Goal: Task Accomplishment & Management: Use online tool/utility

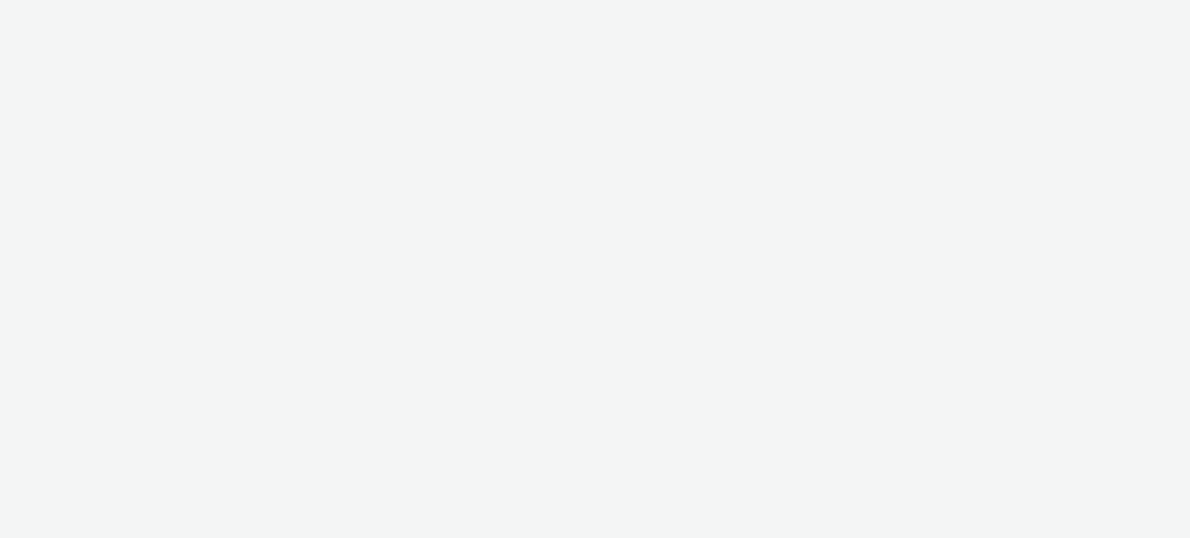
select select "47c37c18-910e-43a3-bb91-a2beb2847406"
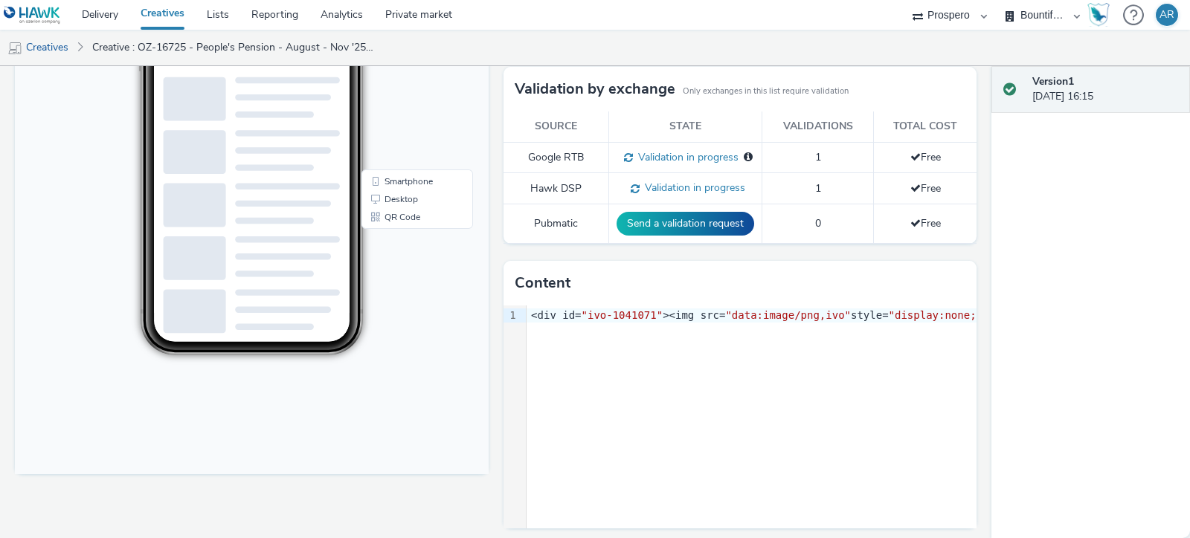
scroll to position [315, 0]
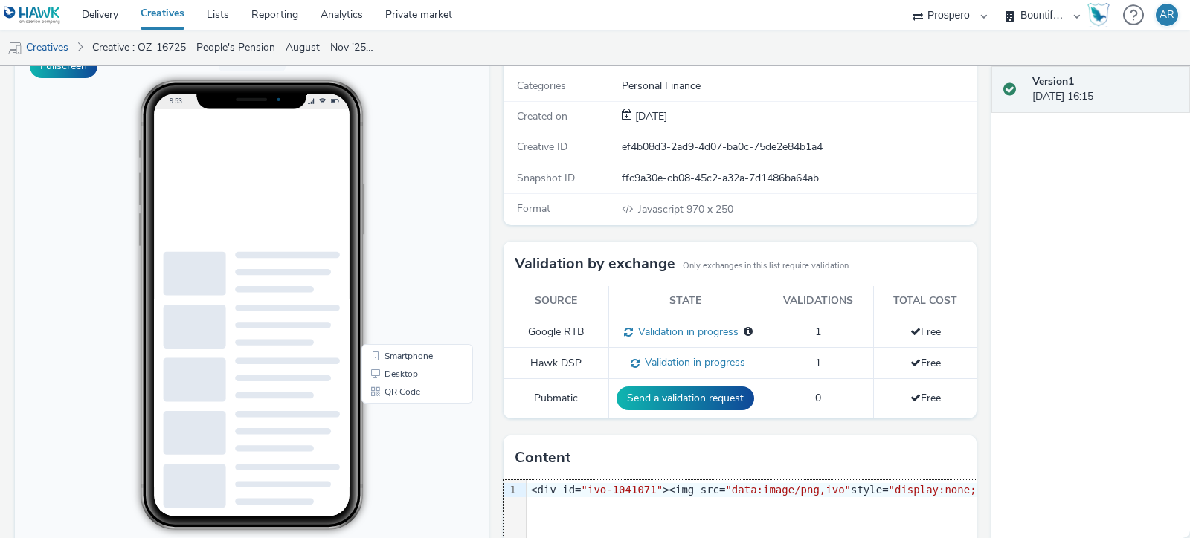
scroll to position [0, 0]
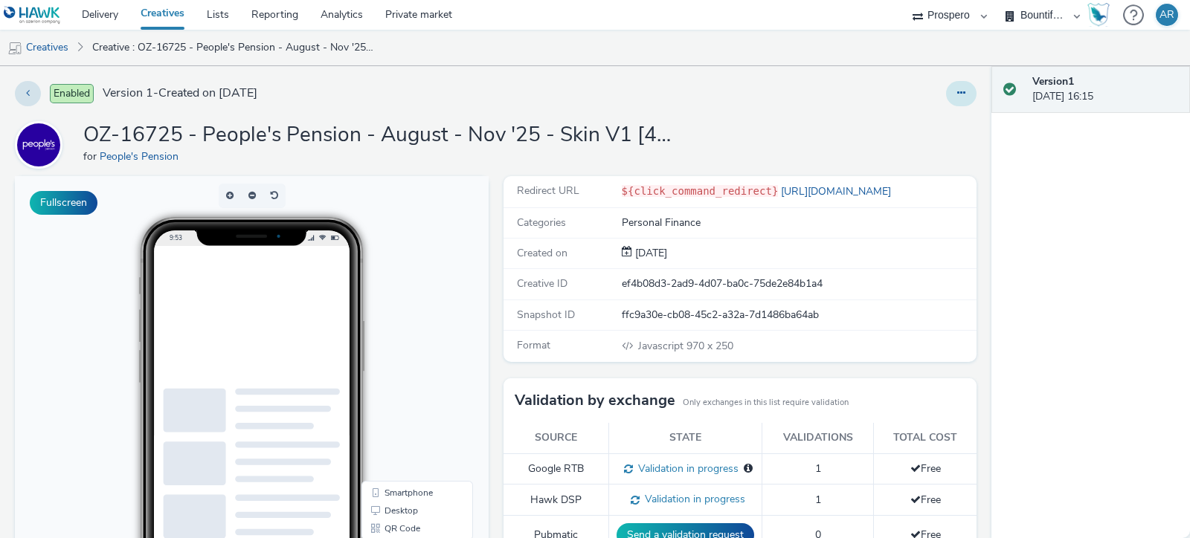
click at [957, 91] on icon at bounding box center [961, 93] width 8 height 10
click at [840, 81] on div at bounding box center [784, 93] width 385 height 25
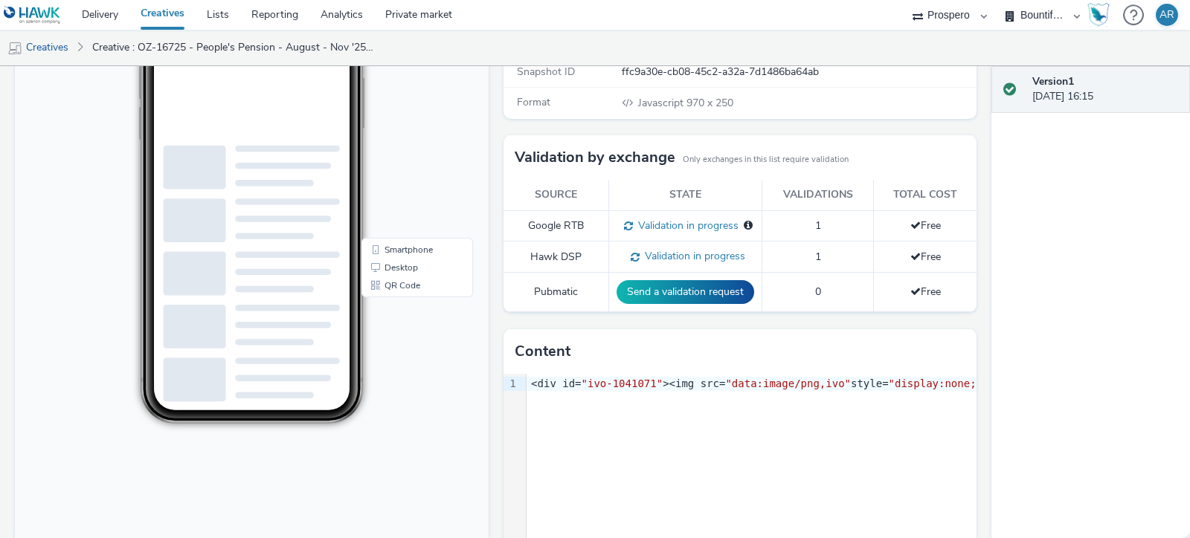
scroll to position [245, 0]
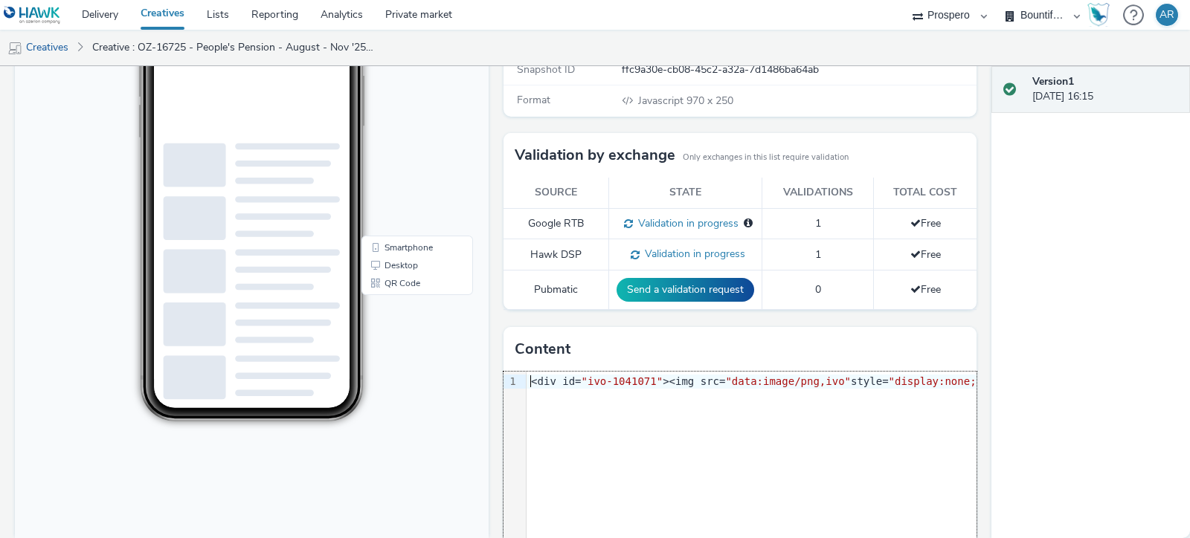
copy div "<div id= "ivo-1041071" ><img src= "data:image/png,ivo" style= "display:none;" o…"
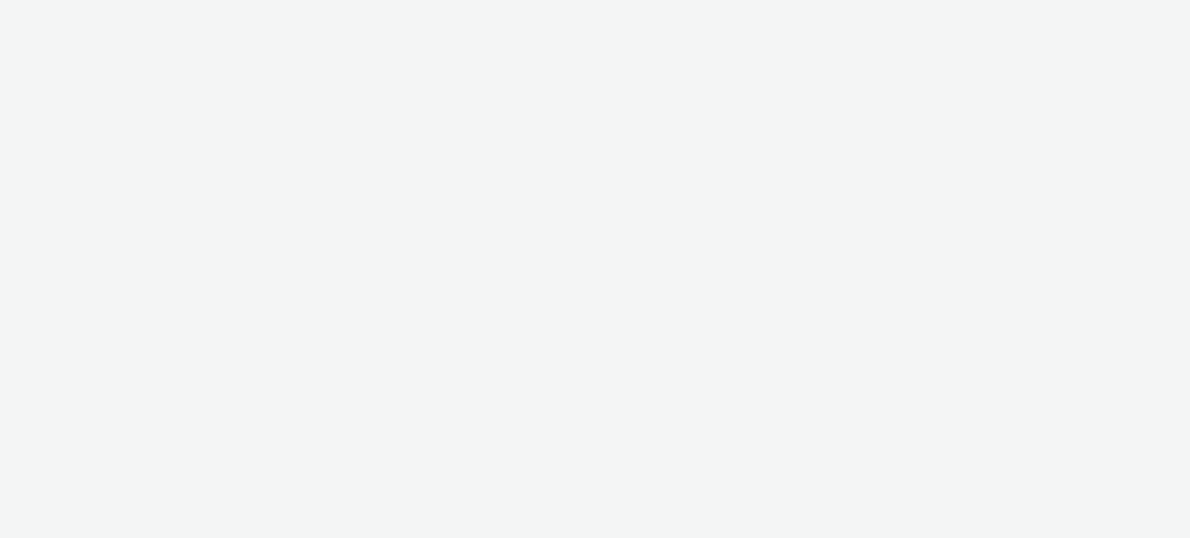
select select "47c37c18-910e-43a3-bb91-a2beb2847406"
select select "b1b940d3-d05b-48b5-821e-f328c33b988b"
